Goal: Task Accomplishment & Management: Use online tool/utility

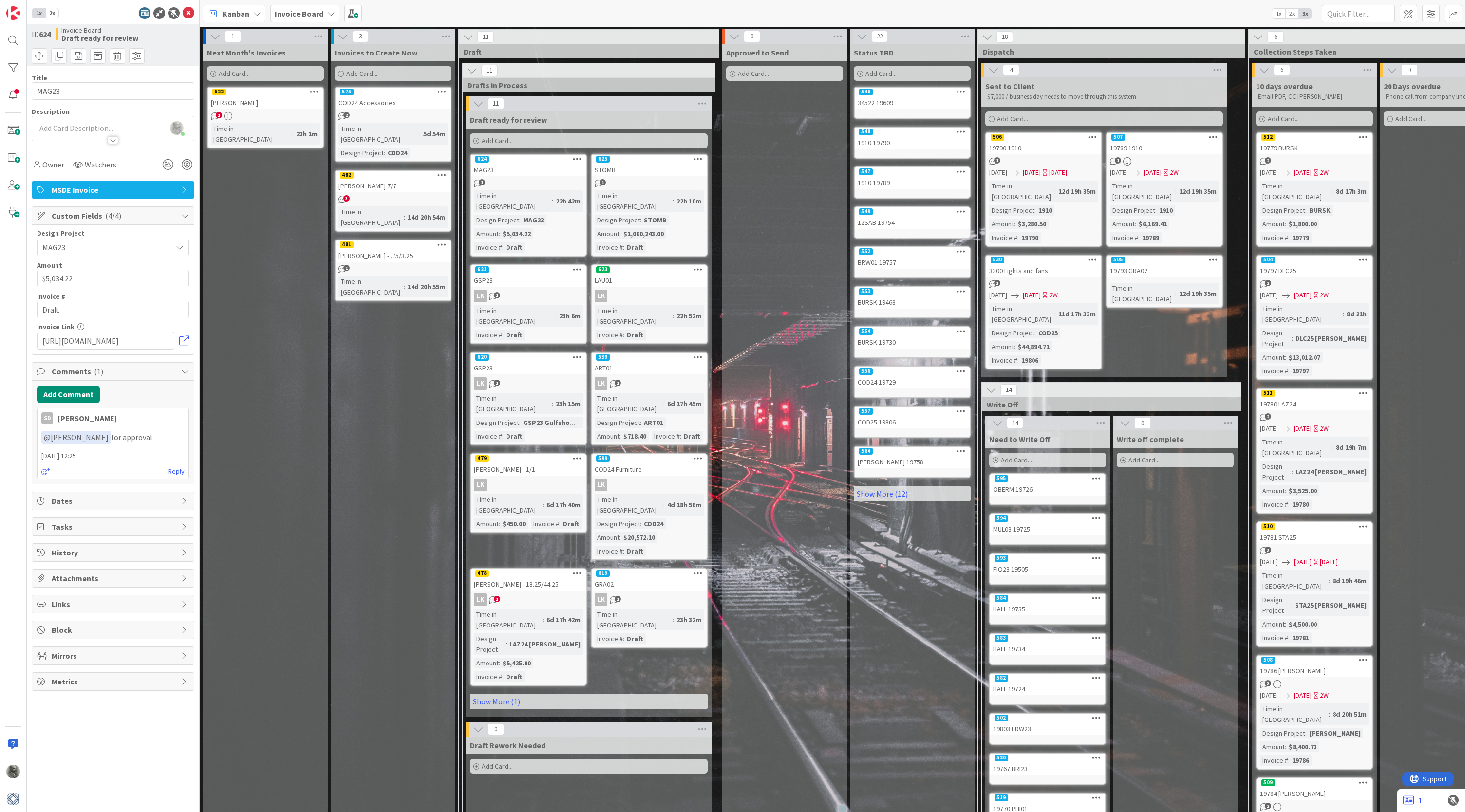
click at [495, 596] on span "1" at bounding box center [496, 599] width 6 height 6
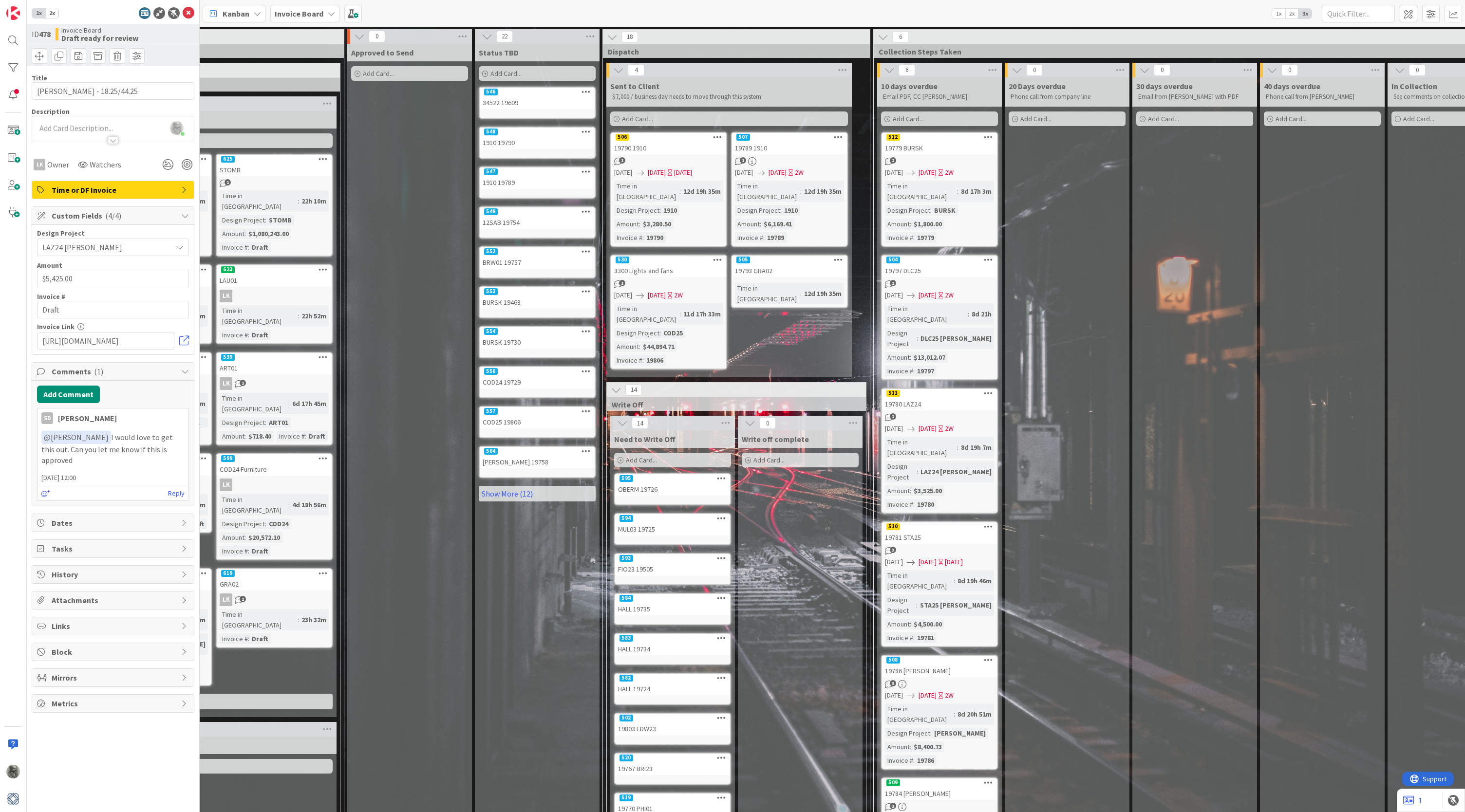
scroll to position [0, 374]
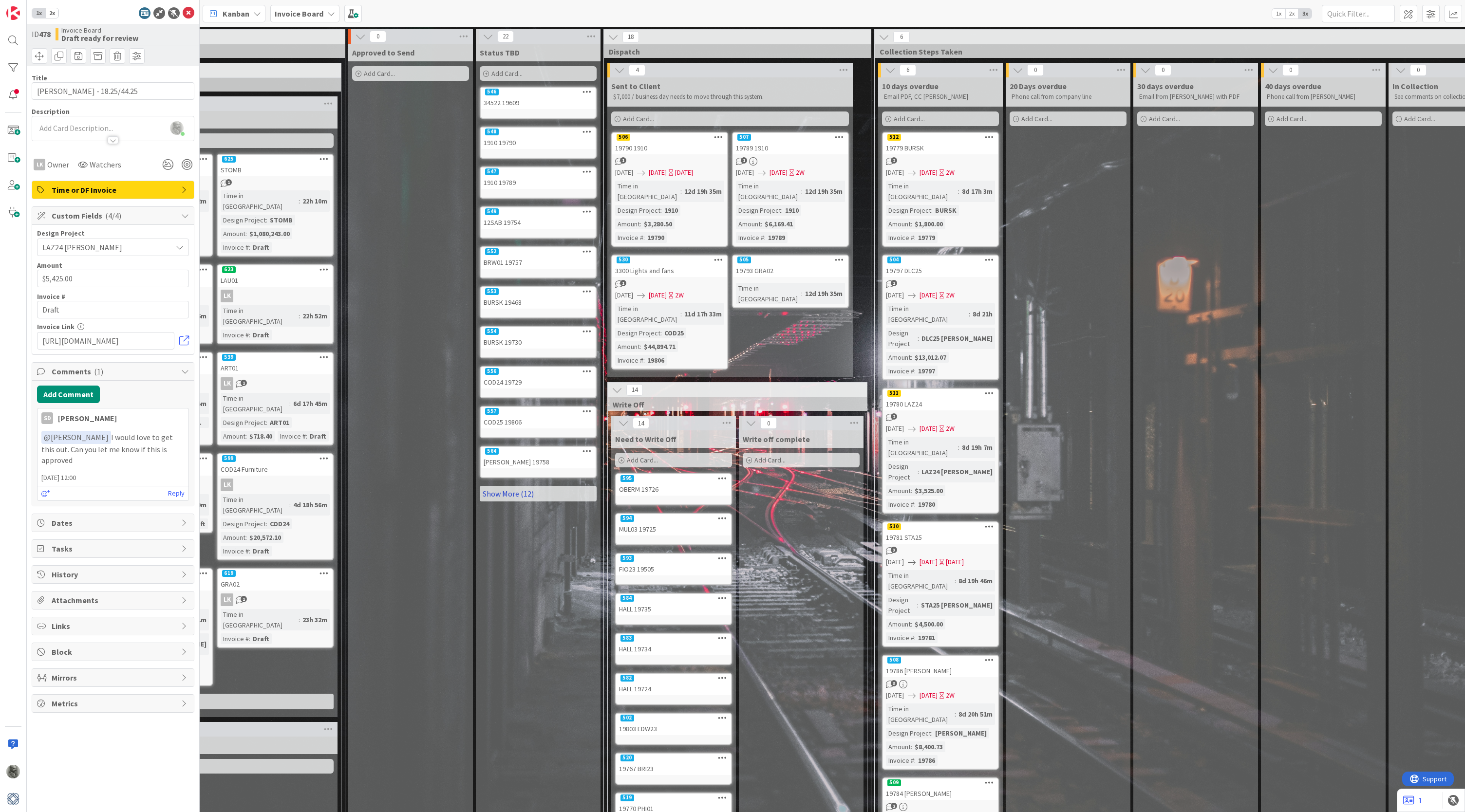
click at [497, 494] on link "Show More (12)" at bounding box center [539, 494] width 117 height 15
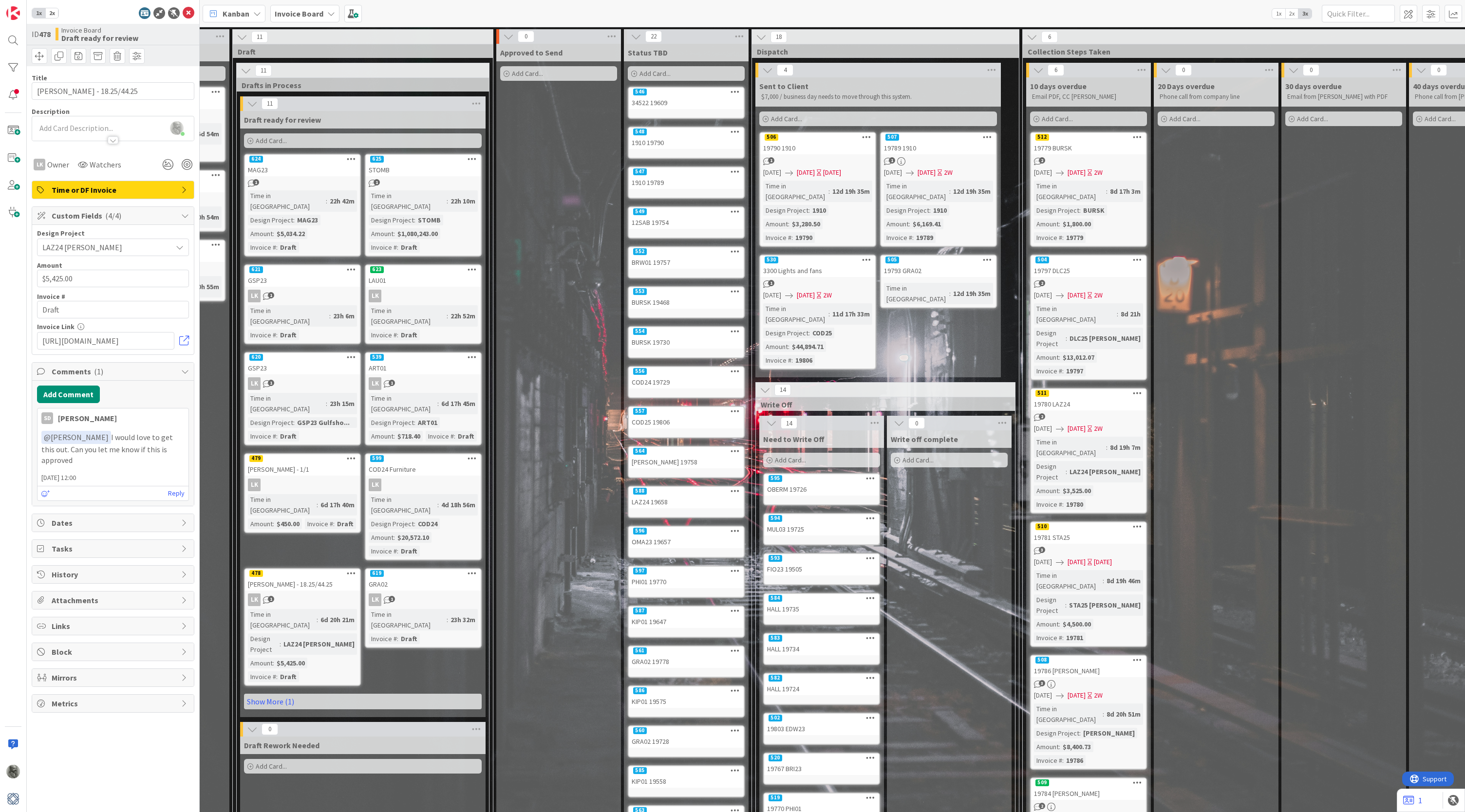
scroll to position [0, 226]
click at [184, 342] on link at bounding box center [184, 341] width 10 height 10
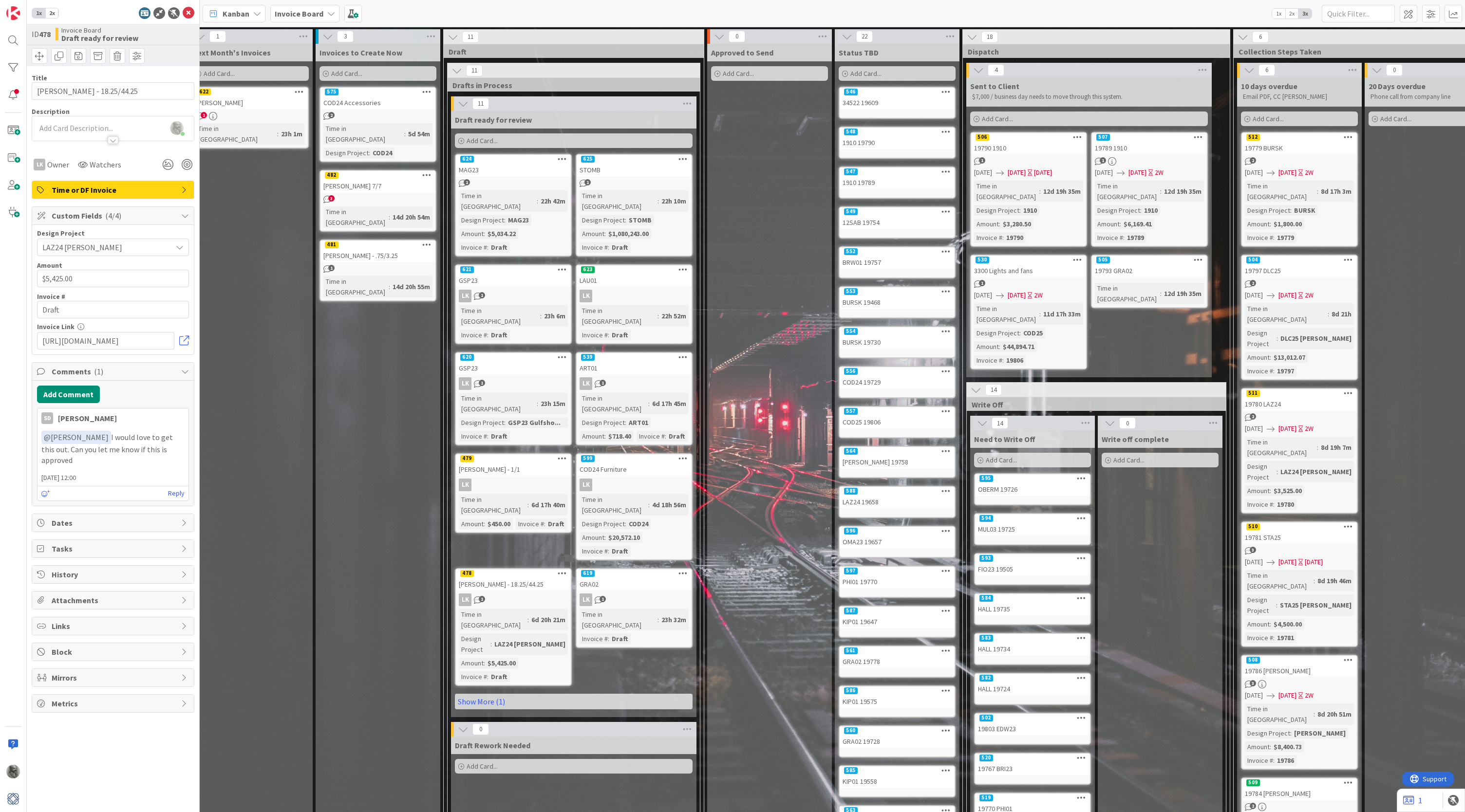
scroll to position [0, 15]
click at [330, 195] on span "3" at bounding box center [331, 198] width 6 height 6
click at [179, 499] on link "Reply" at bounding box center [176, 504] width 16 height 12
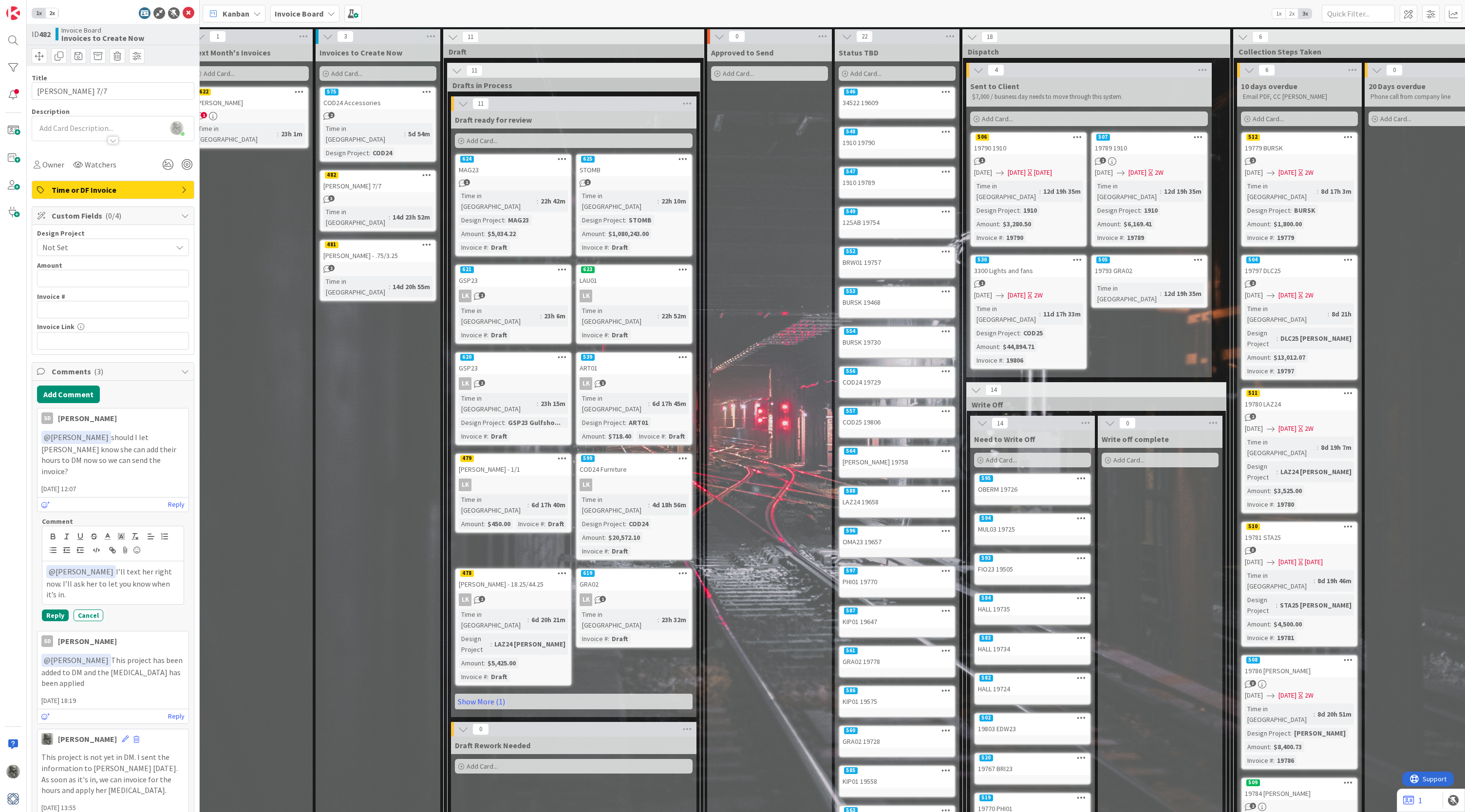
click at [56, 610] on button "Reply" at bounding box center [55, 615] width 27 height 12
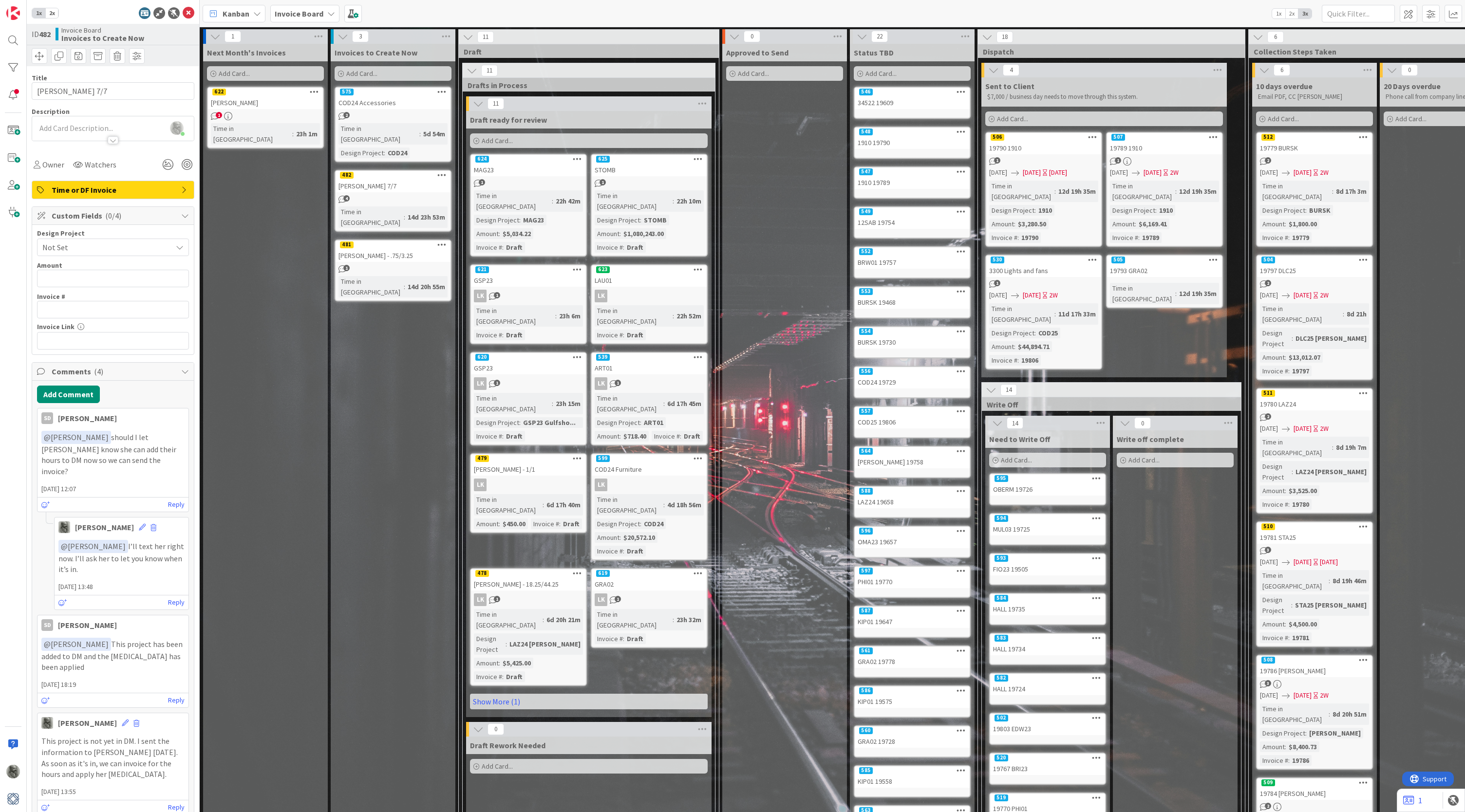
click at [406, 180] on div "[PERSON_NAME] 7/7" at bounding box center [393, 186] width 115 height 13
click at [442, 171] on icon at bounding box center [442, 175] width 9 height 7
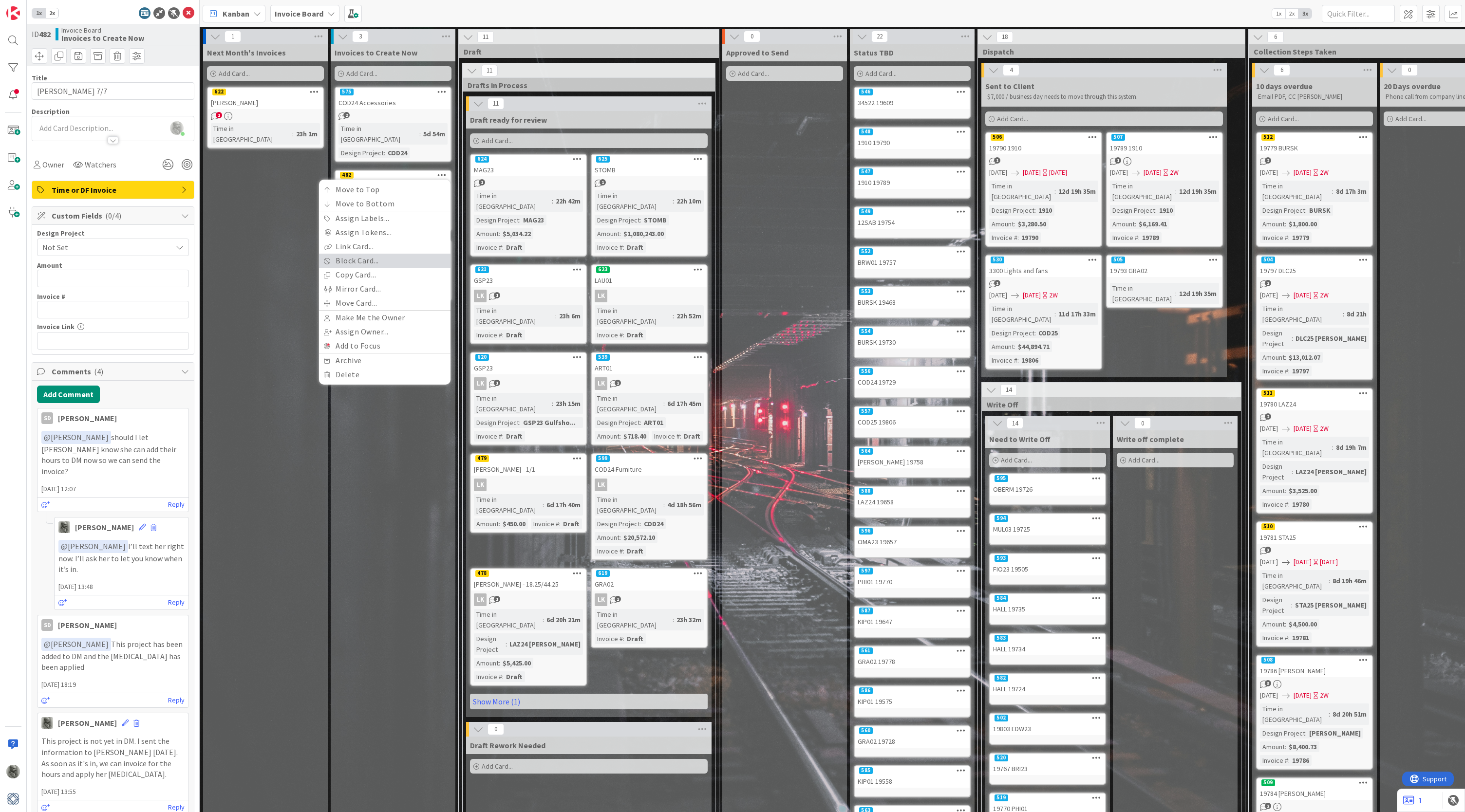
click at [371, 254] on link "Block Card..." at bounding box center [384, 260] width 131 height 14
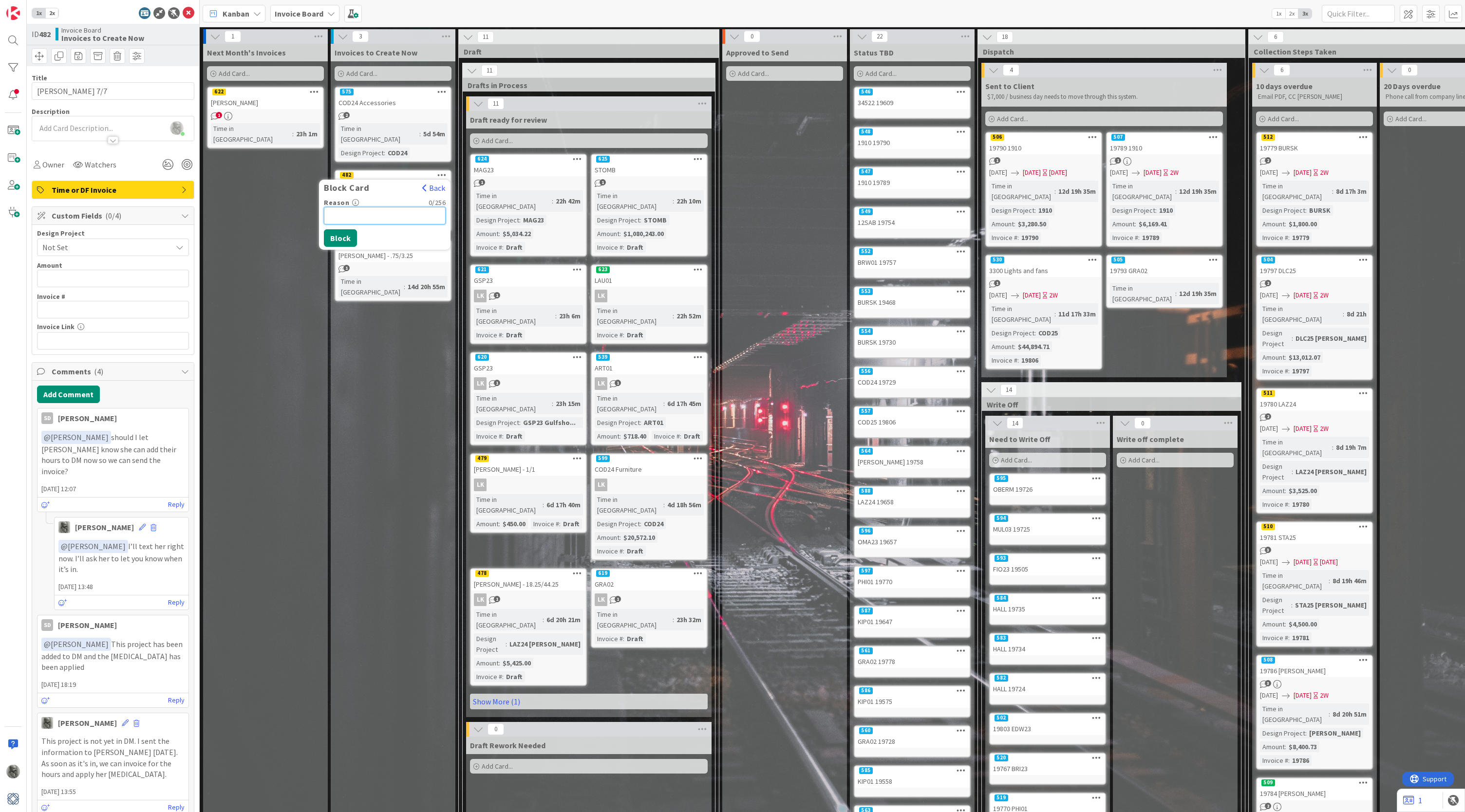
click at [372, 208] on input "Reason" at bounding box center [384, 216] width 122 height 18
type input "Waiting on [PERSON_NAME] to enter hours"
click at [344, 229] on button "Block" at bounding box center [340, 238] width 33 height 18
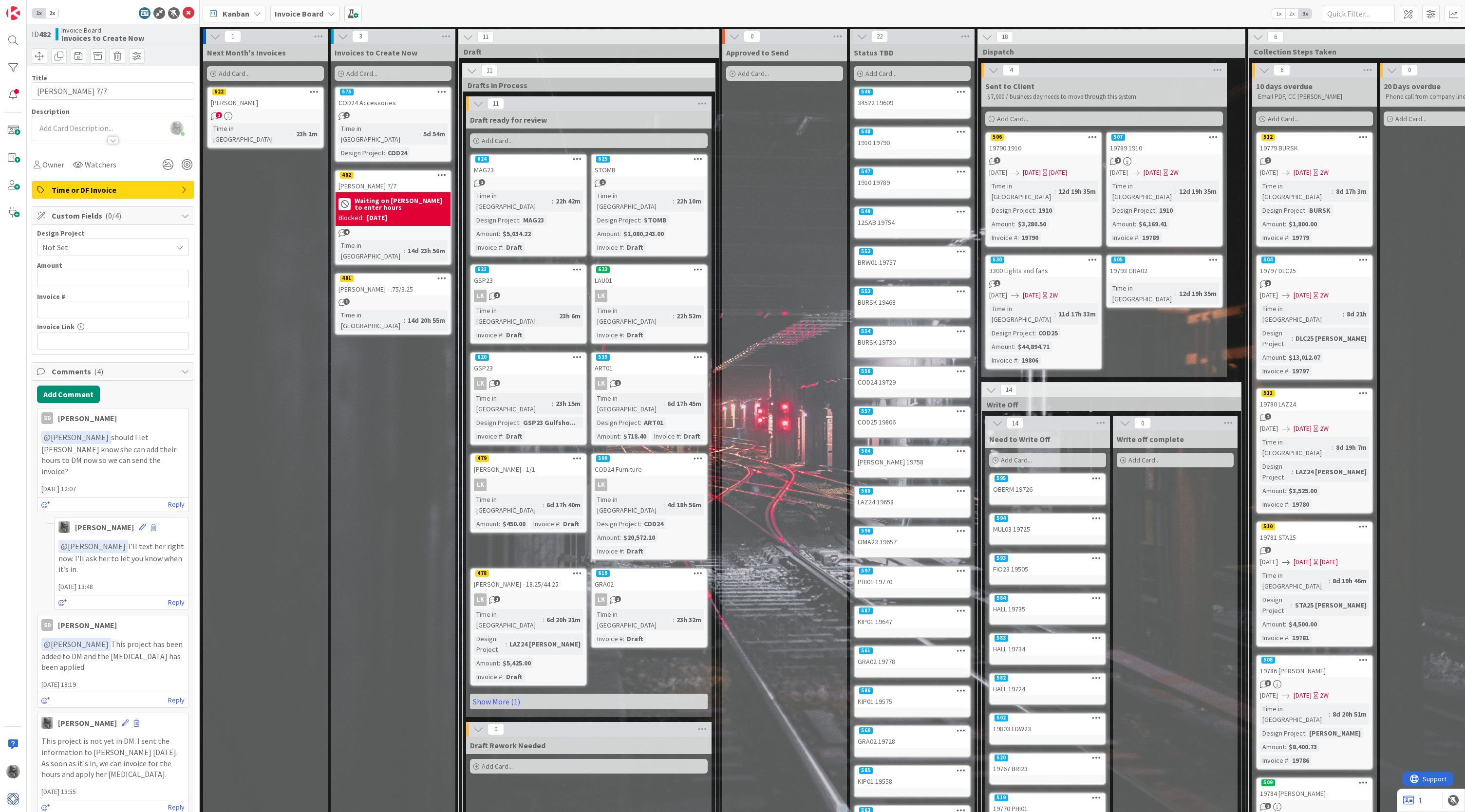
click at [411, 283] on div "[PERSON_NAME] - .75/3.25" at bounding box center [393, 289] width 115 height 13
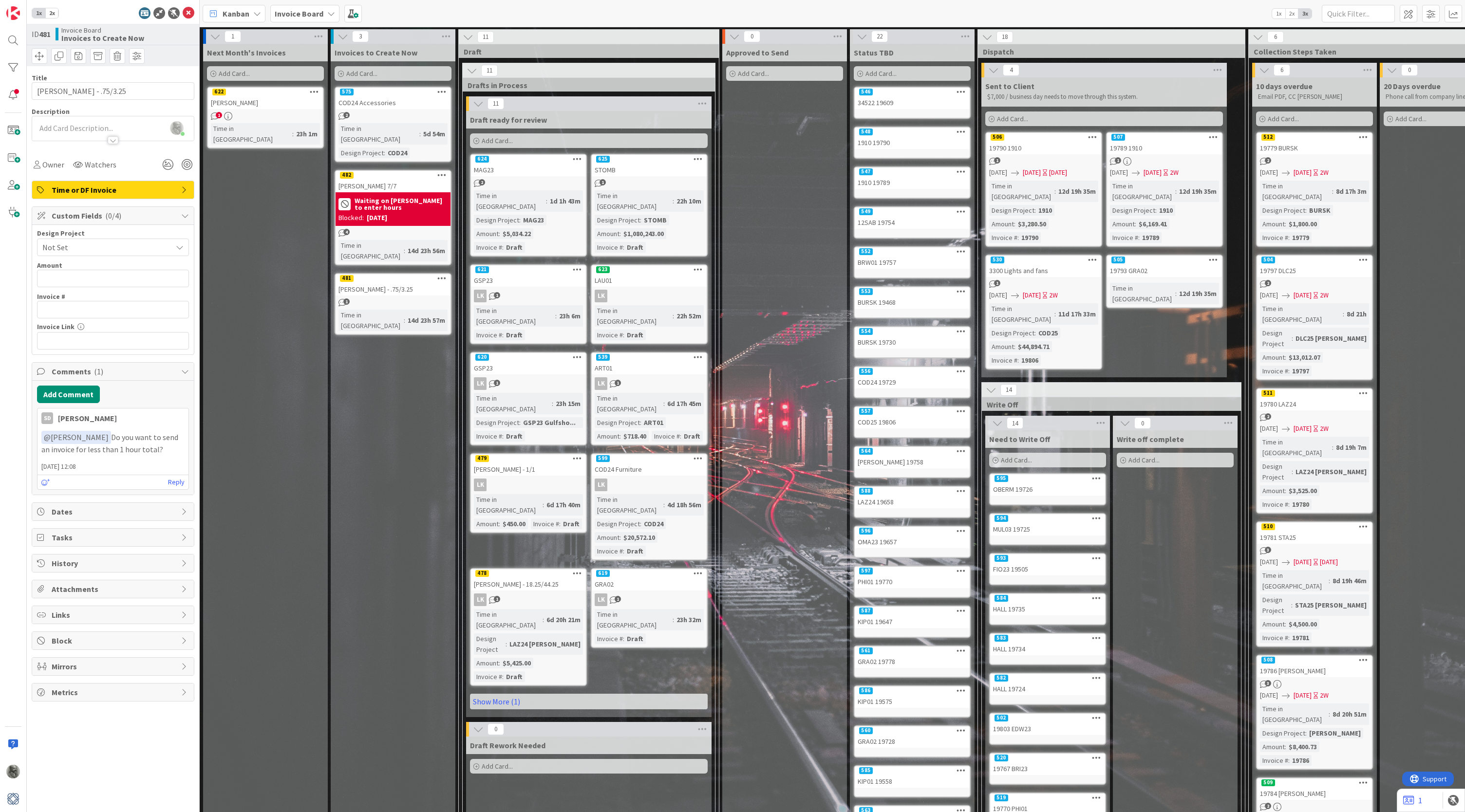
click at [440, 275] on icon at bounding box center [442, 278] width 9 height 7
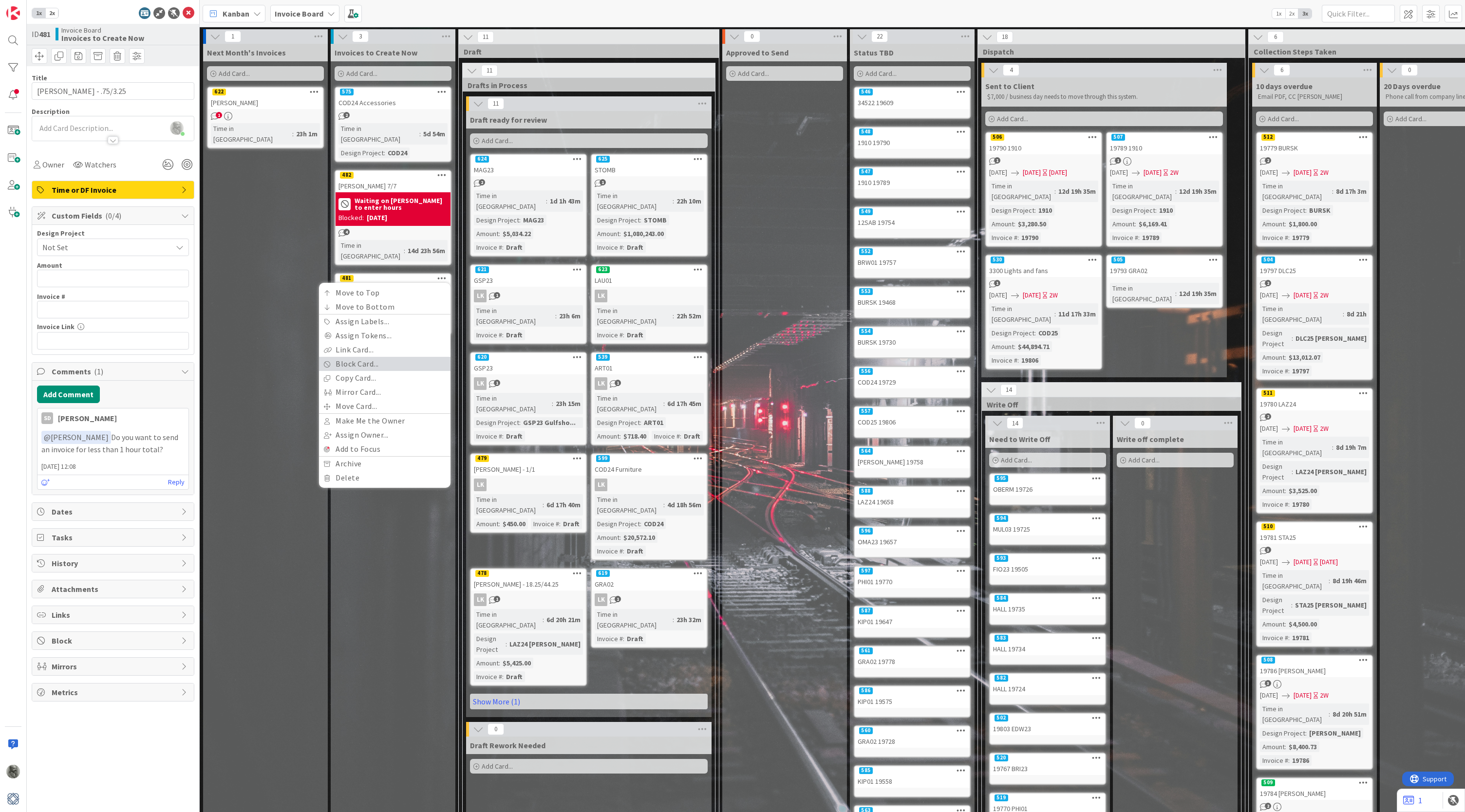
click at [369, 357] on link "Block Card..." at bounding box center [384, 364] width 131 height 14
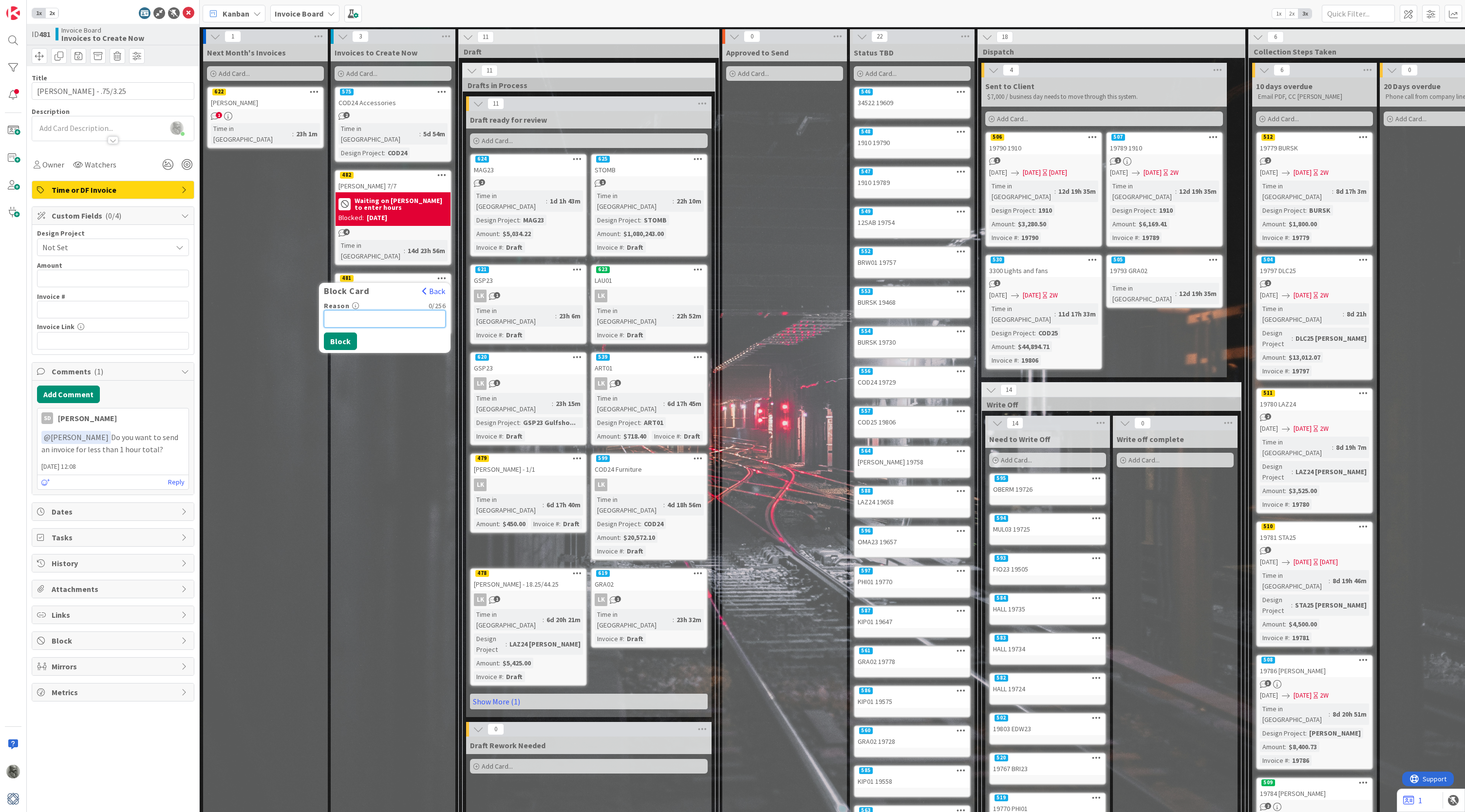
click at [362, 310] on input "Reason" at bounding box center [384, 319] width 122 height 18
type input "Waiting on [PERSON_NAME] to answer comment"
click at [344, 333] on button "Block" at bounding box center [340, 341] width 33 height 18
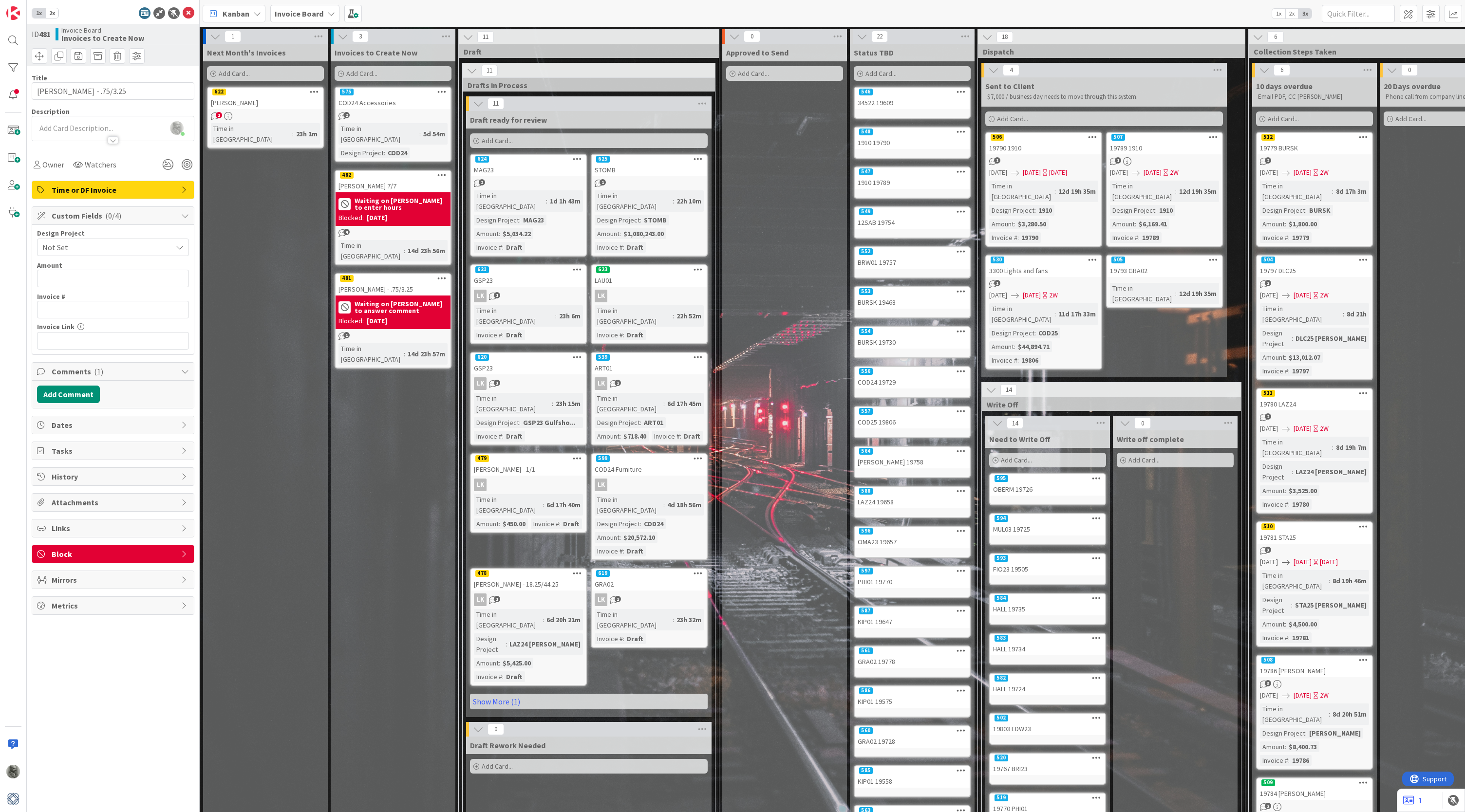
click at [406, 99] on div "COD24 Accessories" at bounding box center [393, 103] width 115 height 13
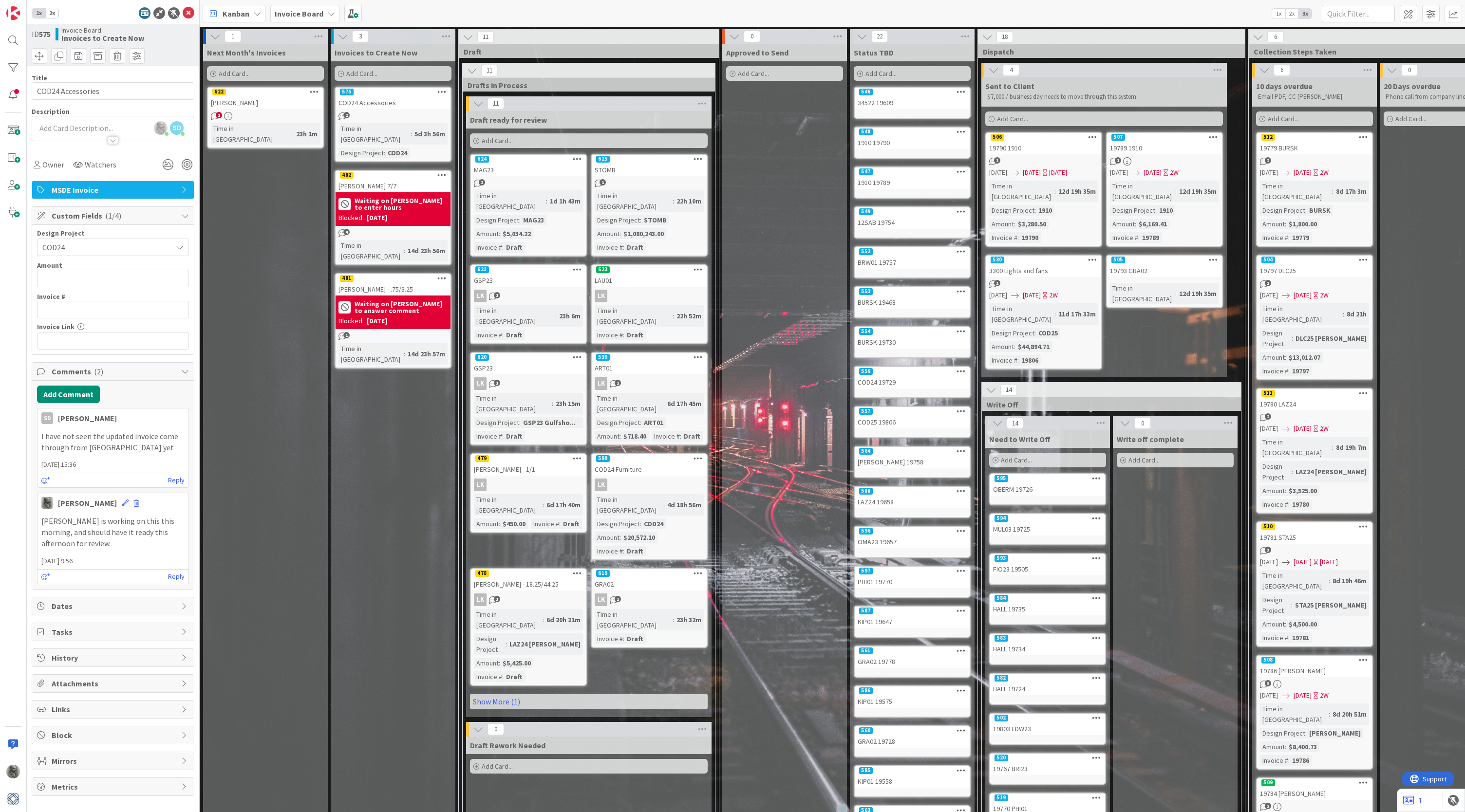
click at [89, 732] on span "Block" at bounding box center [114, 735] width 125 height 12
click at [82, 769] on div "Owner Watchers MSDE Invoice Attachments Links Block Reason 0 / 256 Block Mirror…" at bounding box center [113, 765] width 163 height 181
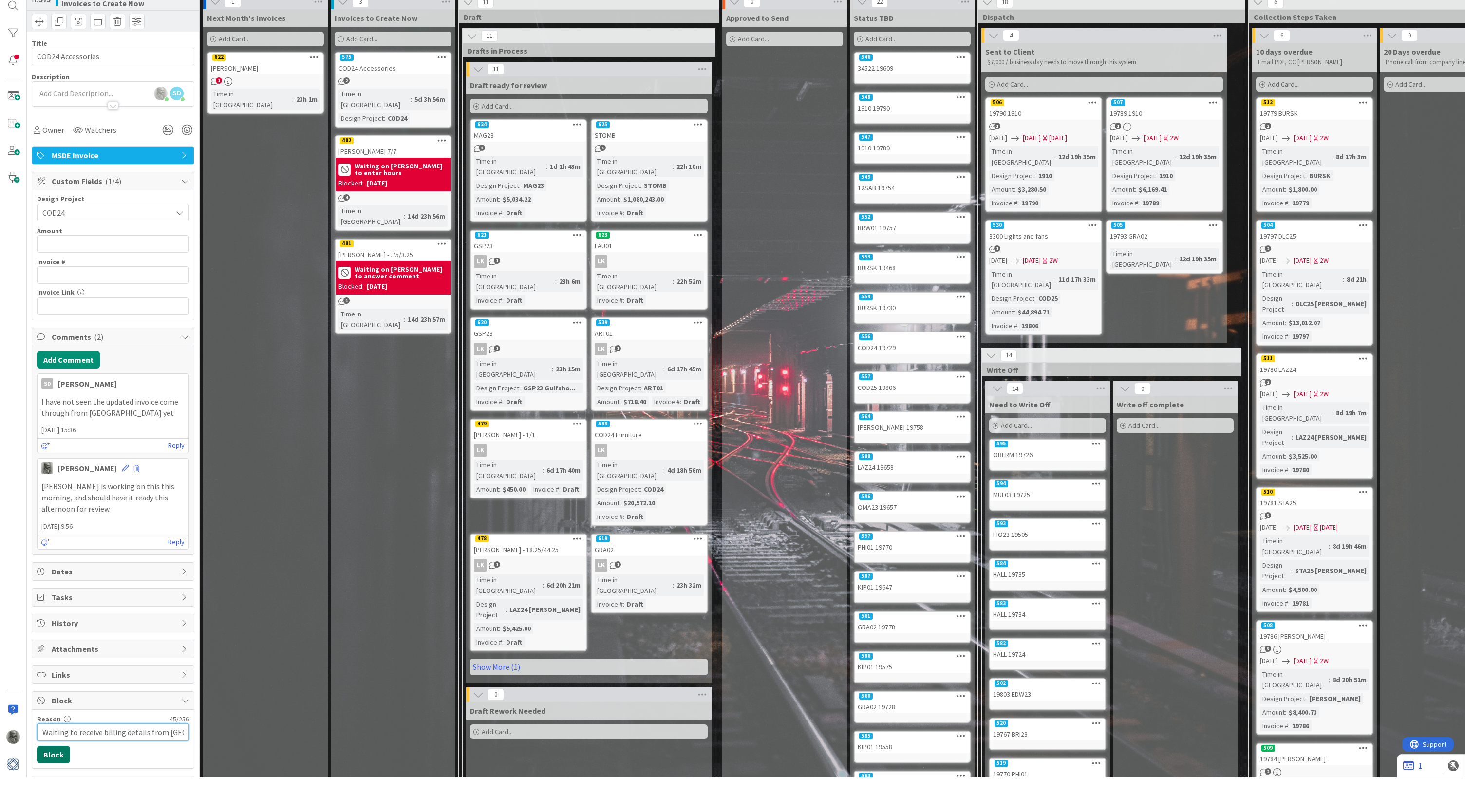
type input "Waiting to receive billing details from [GEOGRAPHIC_DATA]"
click at [56, 781] on button "Block" at bounding box center [53, 789] width 33 height 18
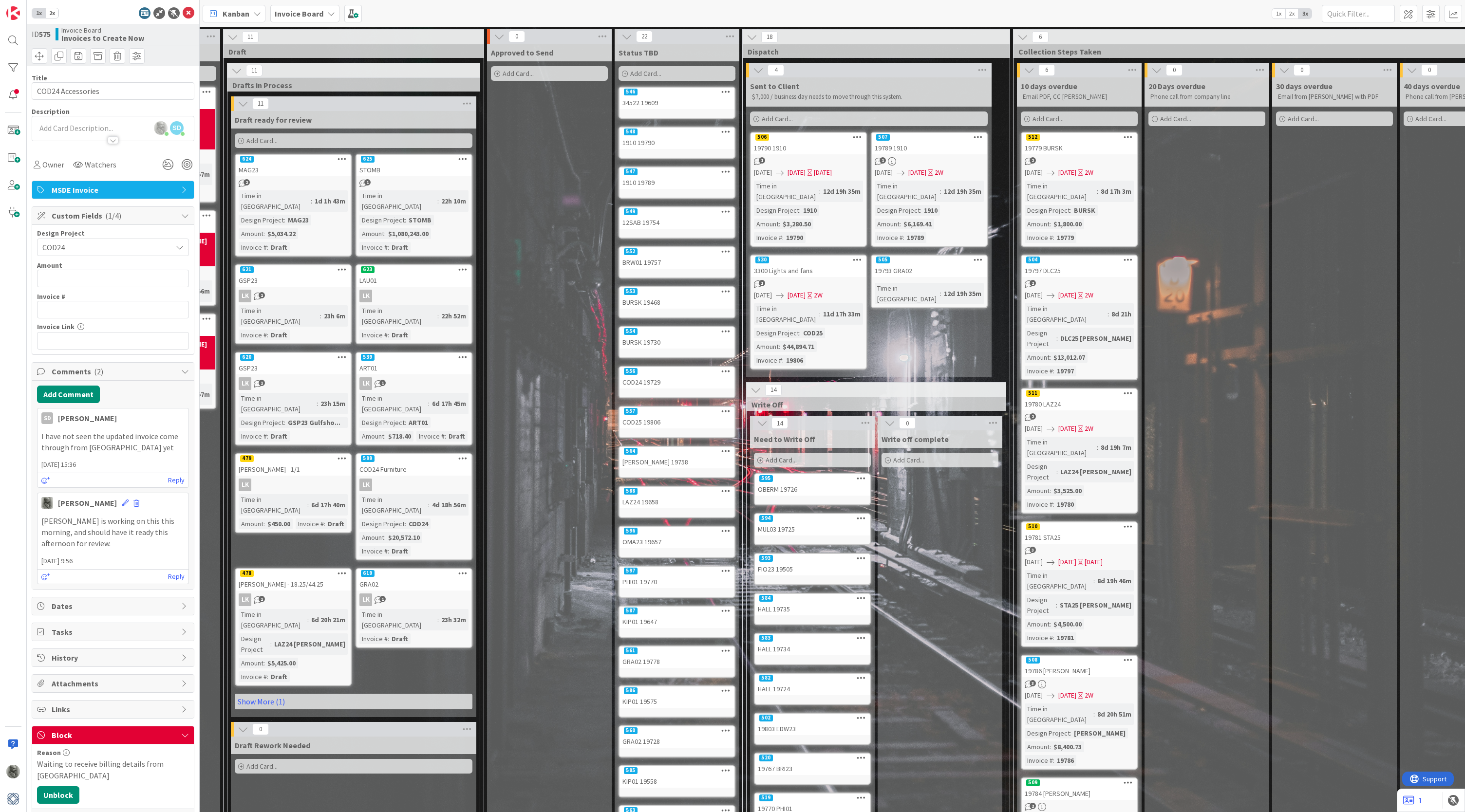
scroll to position [0, 235]
click at [43, 480] on icon at bounding box center [45, 480] width 9 height 7
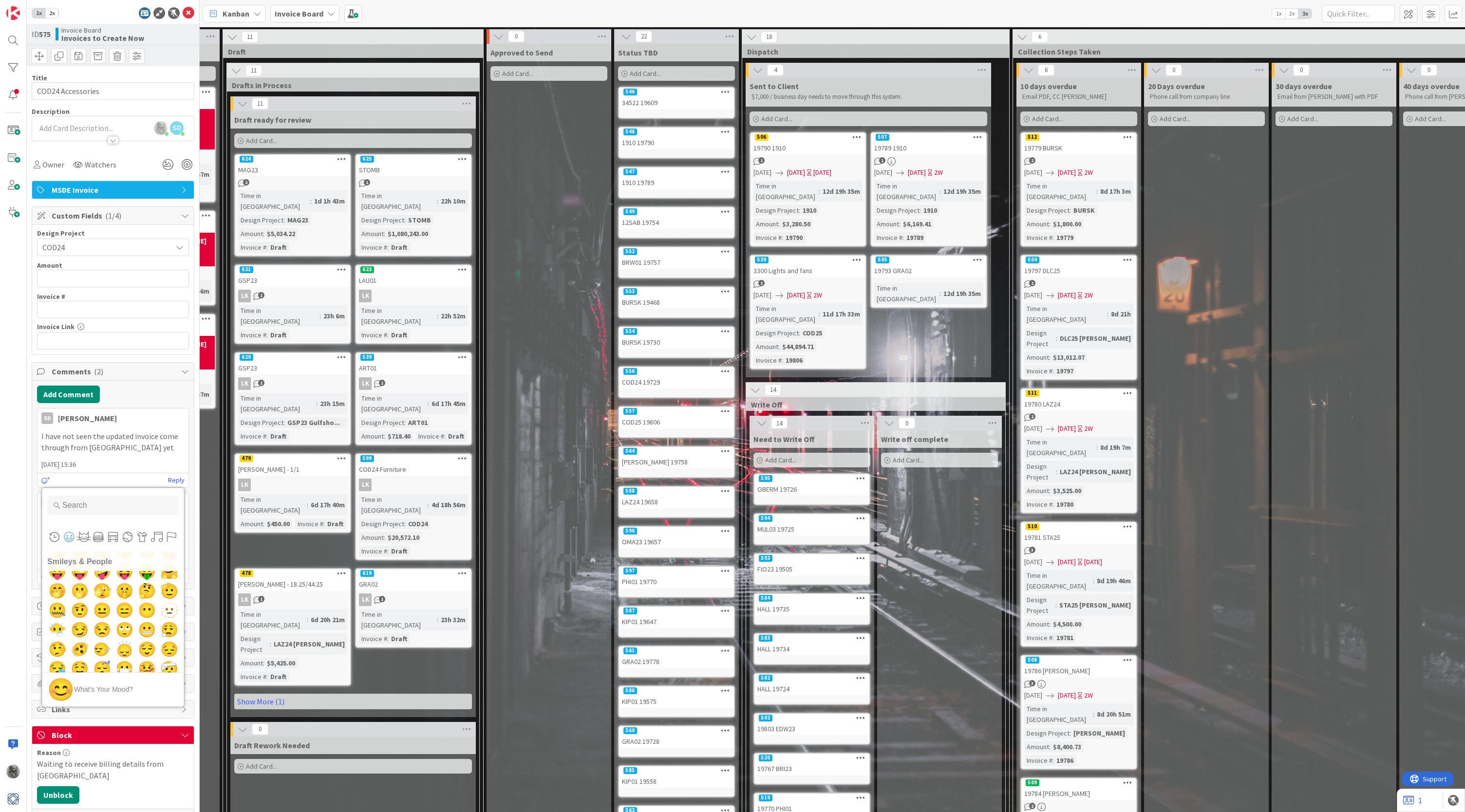
scroll to position [88, 0]
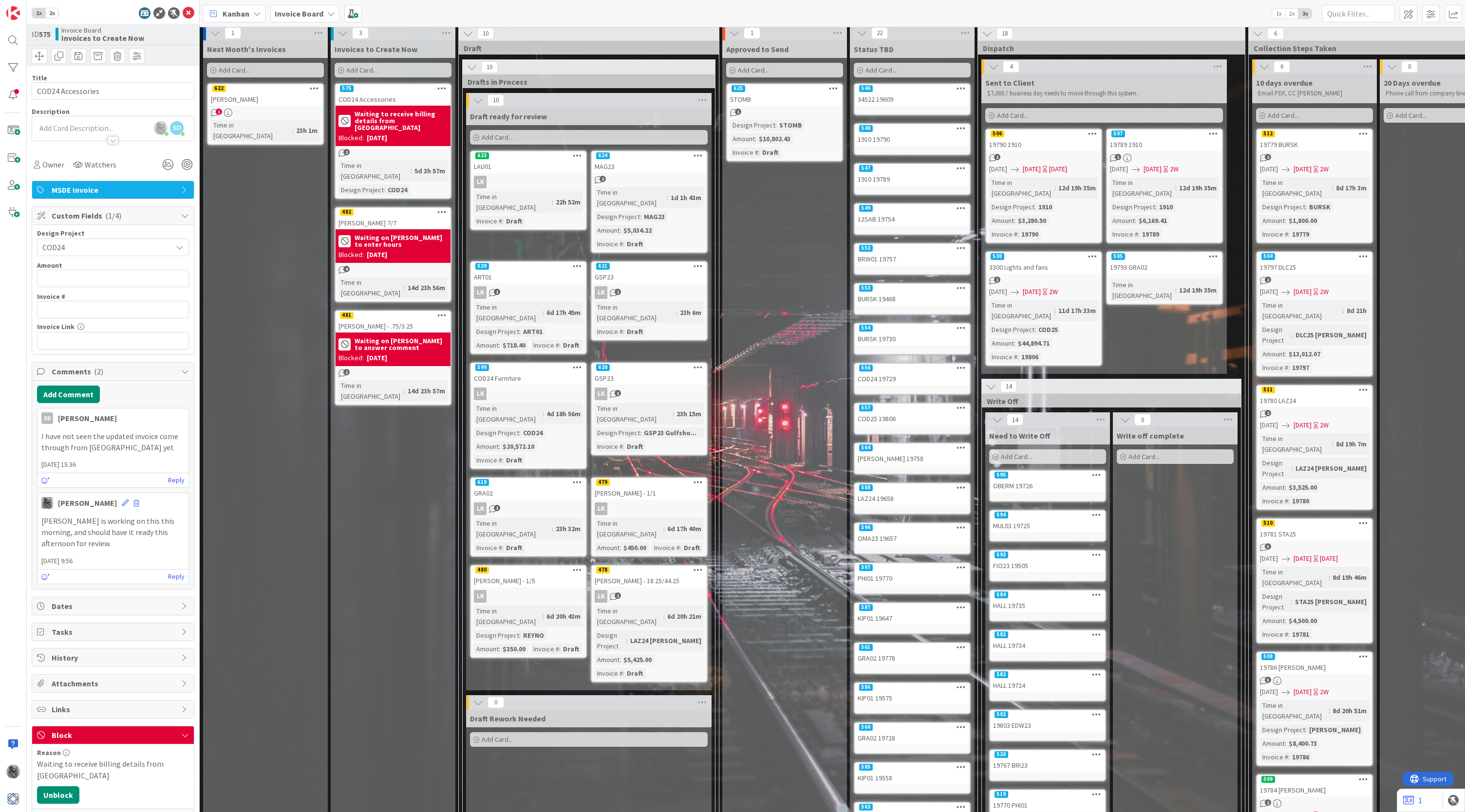
scroll to position [3, 0]
click at [807, 94] on div "STOMB" at bounding box center [785, 100] width 115 height 13
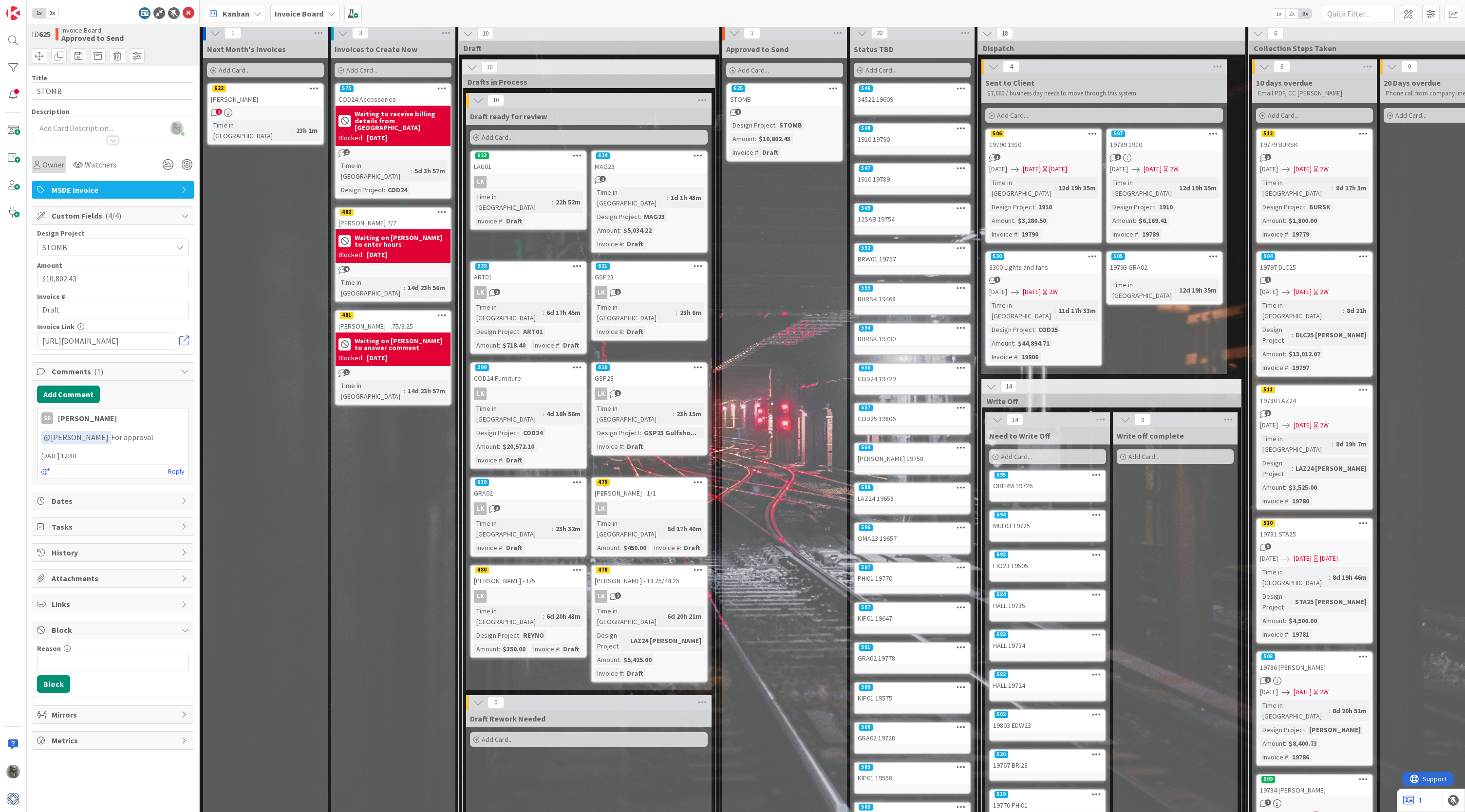
click at [48, 166] on span "Owner" at bounding box center [53, 164] width 22 height 12
click at [81, 285] on span "[PERSON_NAME]" at bounding box center [93, 288] width 47 height 15
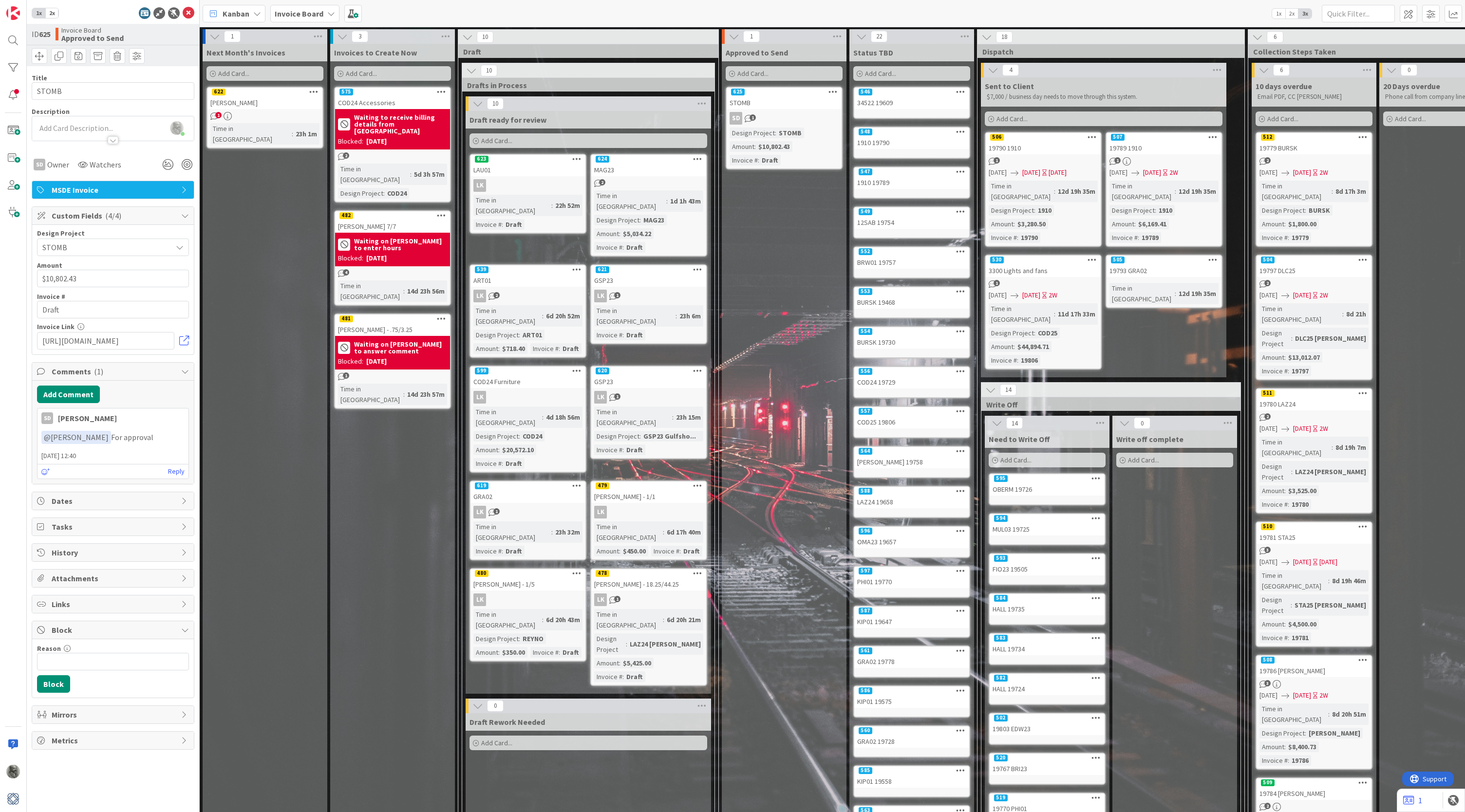
scroll to position [0, 2]
